Goal: Task Accomplishment & Management: Use online tool/utility

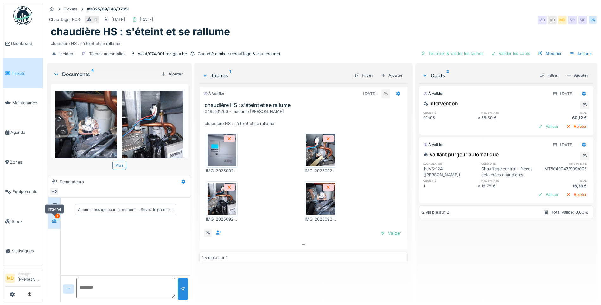
click at [54, 219] on icon at bounding box center [54, 220] width 4 height 3
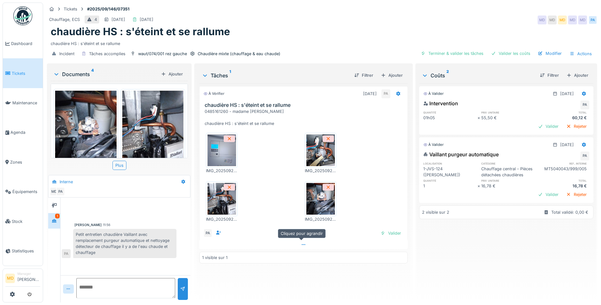
click at [307, 241] on div at bounding box center [303, 244] width 208 height 9
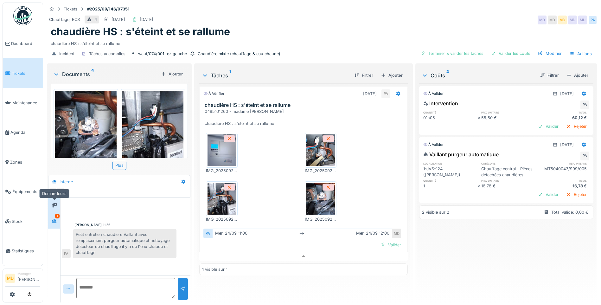
click at [57, 202] on div at bounding box center [53, 205] width 9 height 8
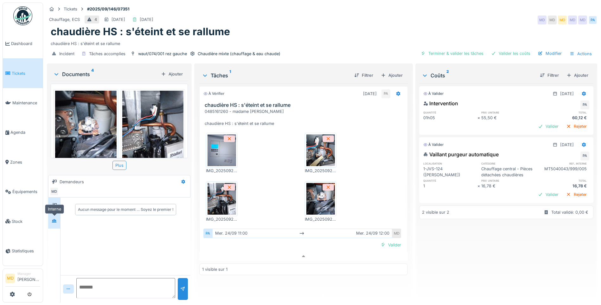
click at [55, 218] on icon at bounding box center [54, 220] width 5 height 4
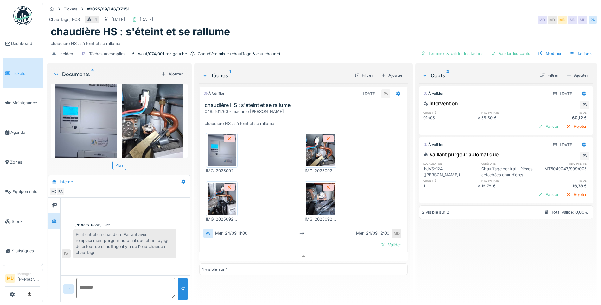
scroll to position [118, 0]
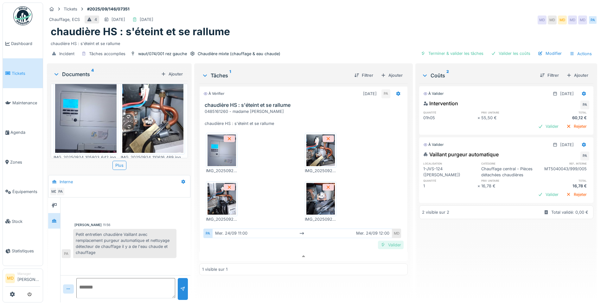
click at [386, 245] on div "Valider" at bounding box center [391, 244] width 26 height 9
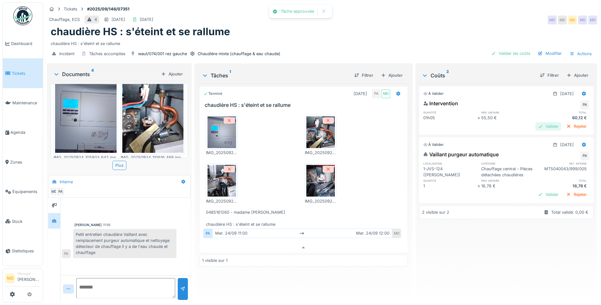
click at [535, 125] on div "Valider" at bounding box center [548, 126] width 26 height 9
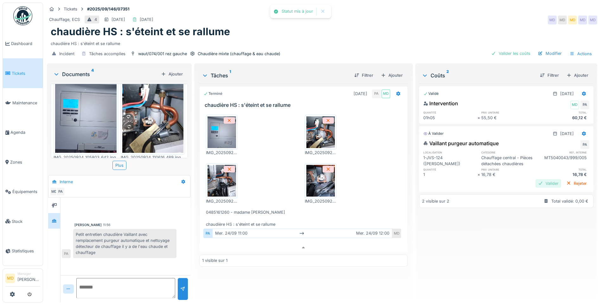
click at [535, 187] on div "Valider" at bounding box center [548, 183] width 26 height 9
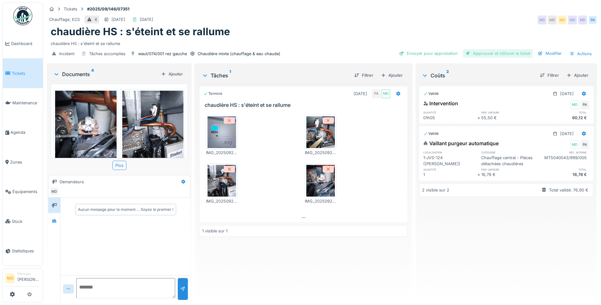
click at [505, 52] on div "Approuver et clôturer le ticket" at bounding box center [498, 53] width 70 height 9
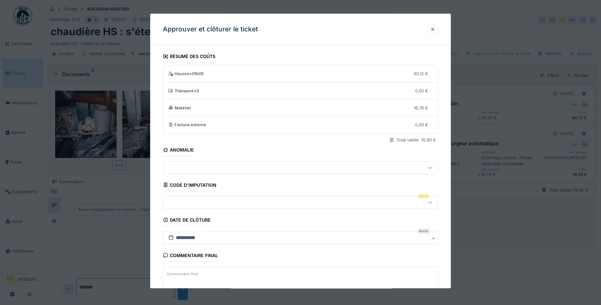
click at [178, 204] on div at bounding box center [284, 202] width 237 height 7
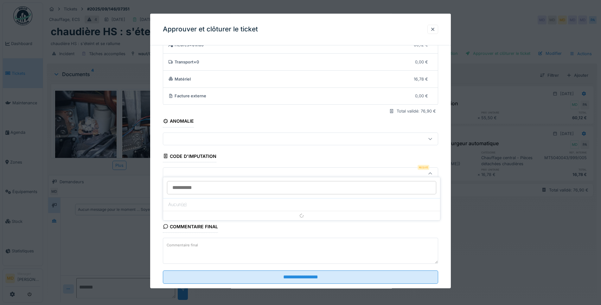
scroll to position [42, 0]
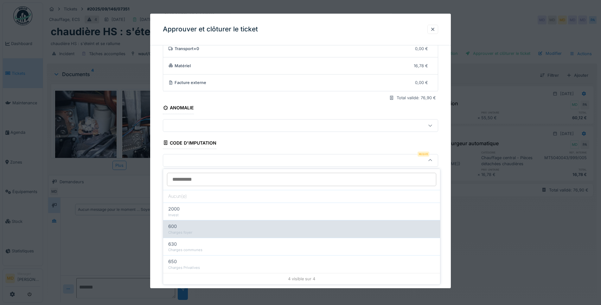
click at [209, 229] on div "600" at bounding box center [301, 226] width 267 height 7
type input "***"
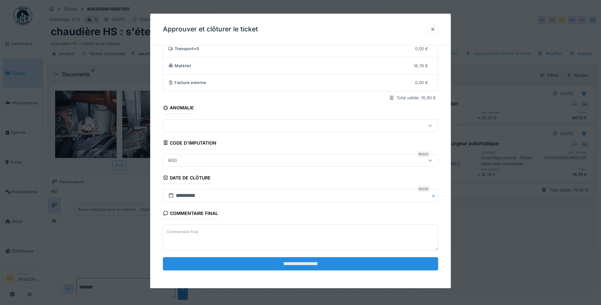
click at [293, 265] on input "**********" at bounding box center [300, 263] width 275 height 13
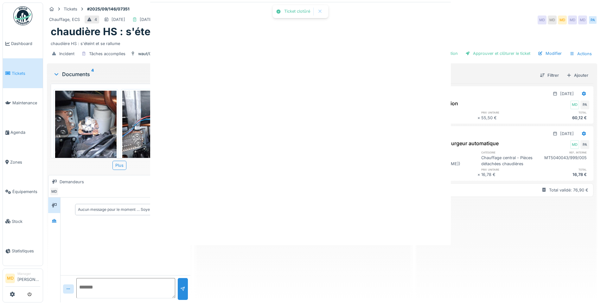
scroll to position [0, 0]
